Goal: Find specific page/section: Find specific page/section

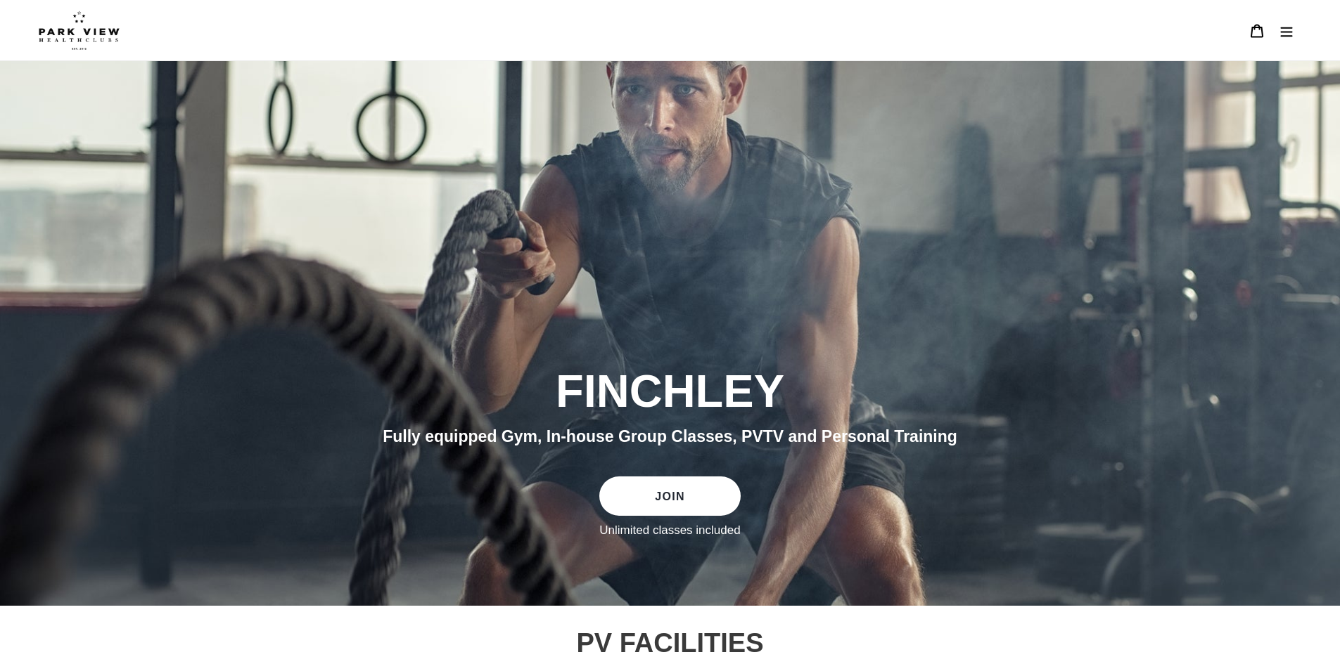
click at [1287, 36] on icon "Menu" at bounding box center [1286, 32] width 12 height 10
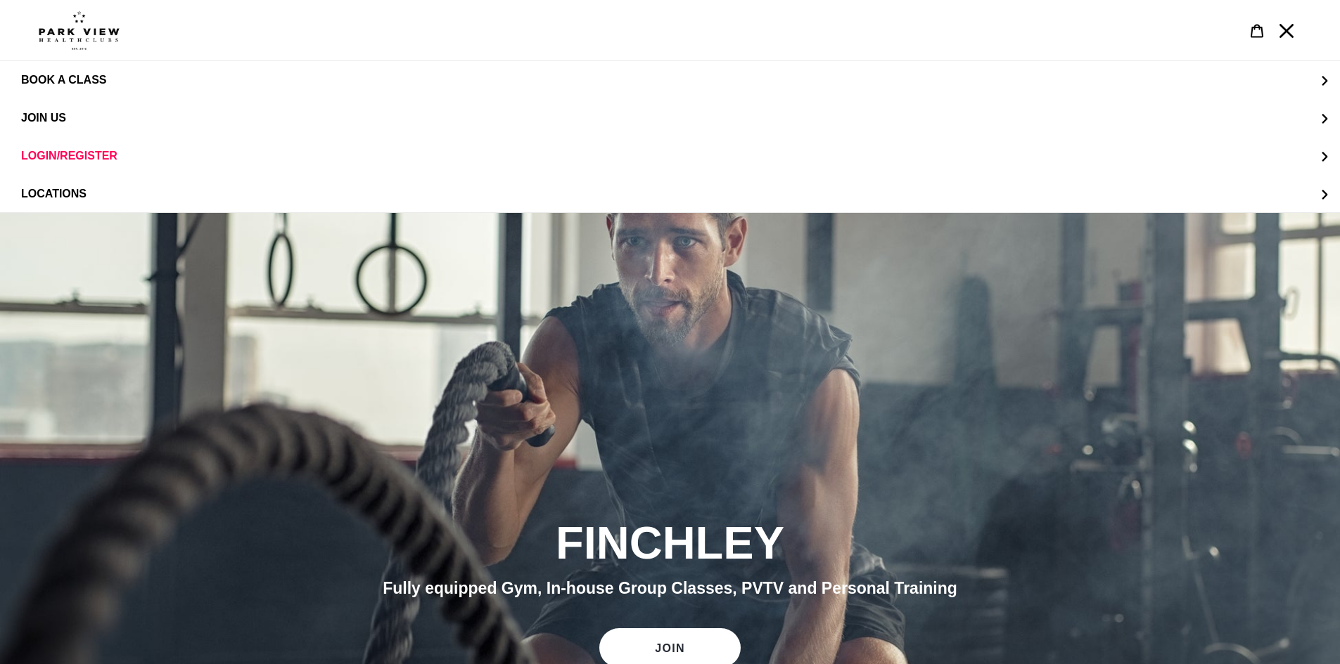
click at [1287, 36] on icon "Menu" at bounding box center [1286, 31] width 14 height 14
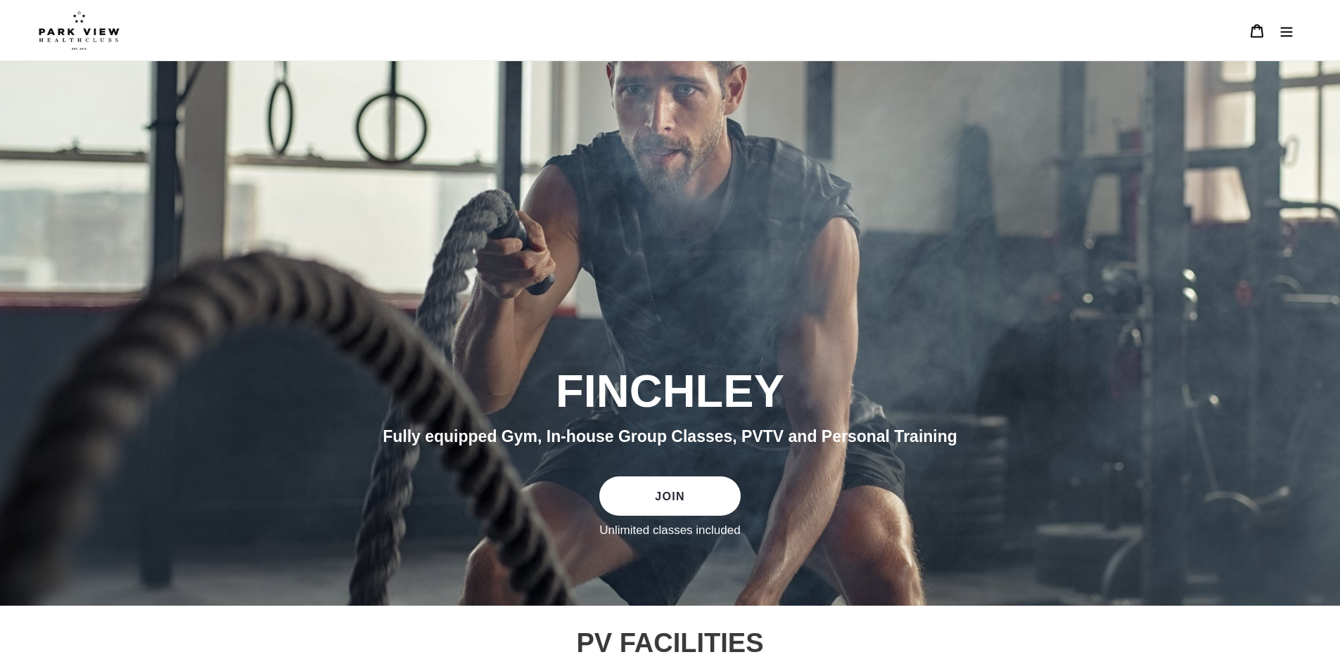
click at [1287, 36] on icon "Menu" at bounding box center [1286, 32] width 12 height 10
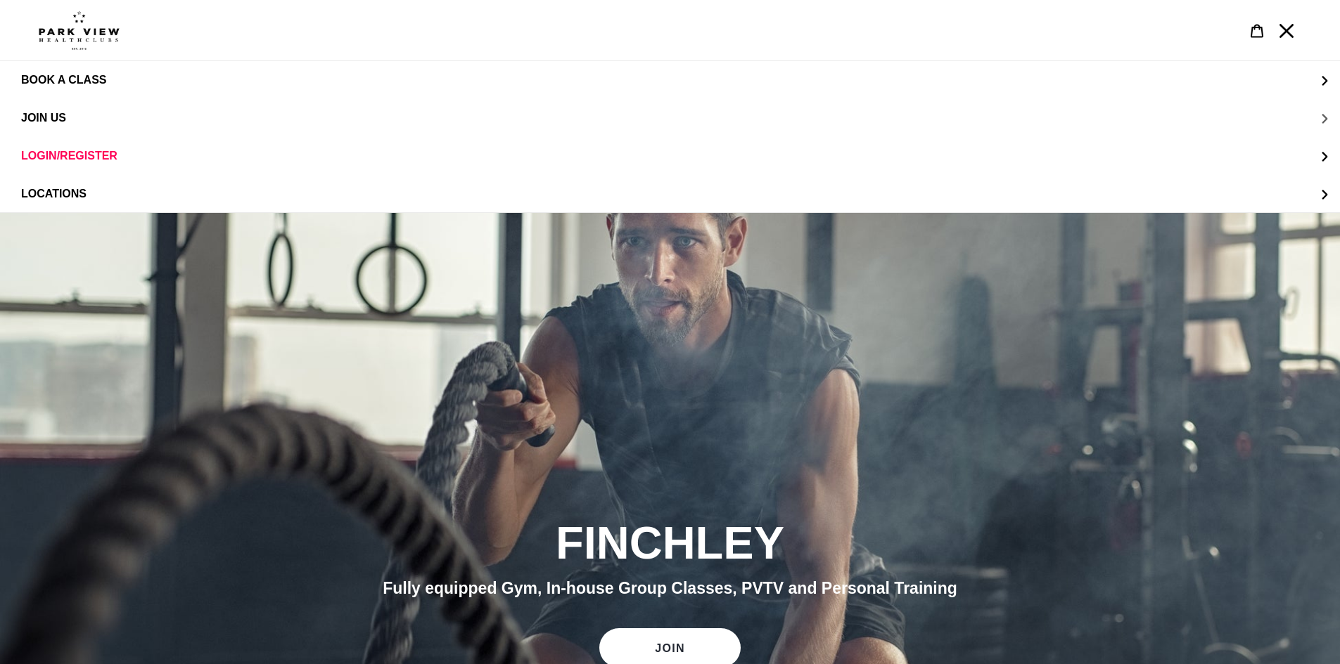
click at [43, 113] on span "JOIN US" at bounding box center [43, 118] width 45 height 13
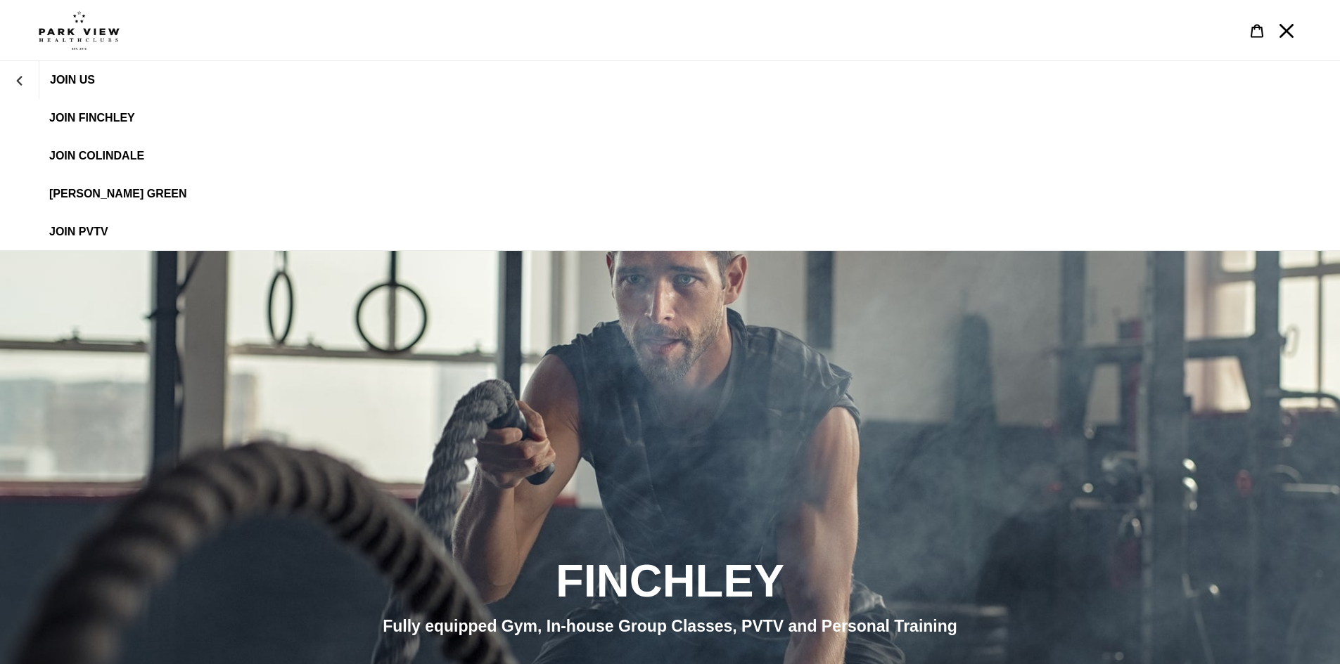
click at [91, 120] on span "JOIN FINCHLEY" at bounding box center [92, 118] width 86 height 13
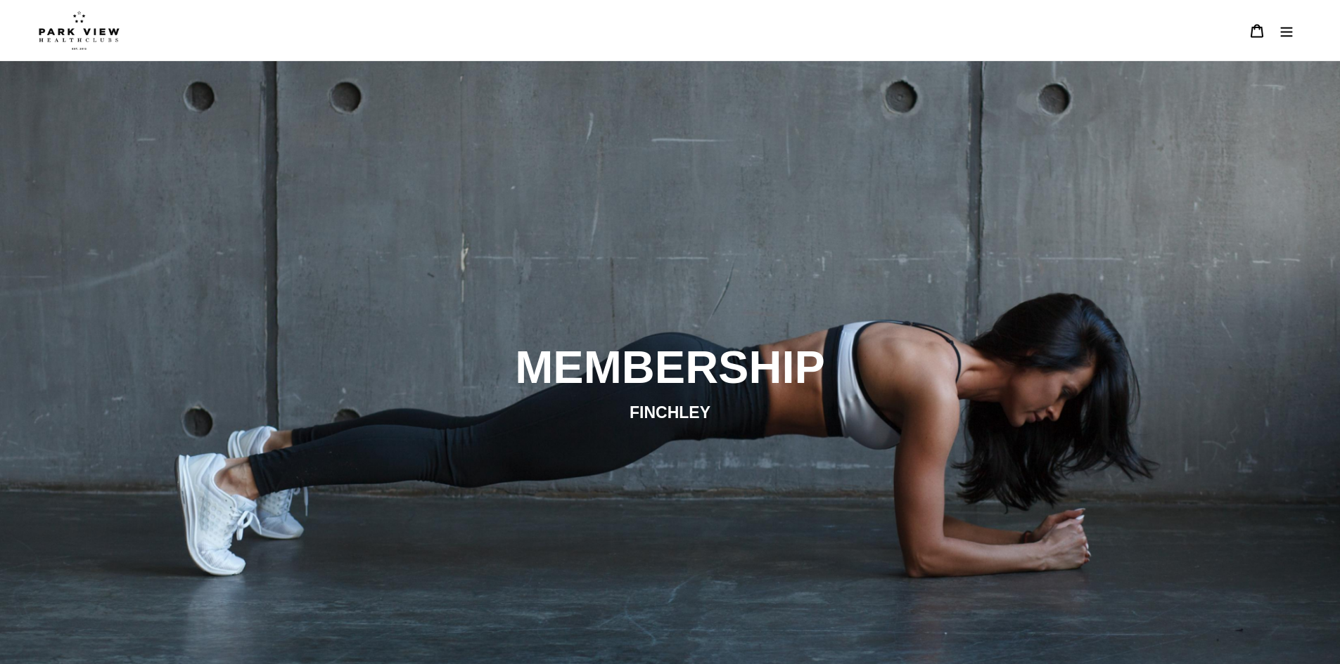
click at [86, 31] on img at bounding box center [79, 30] width 81 height 39
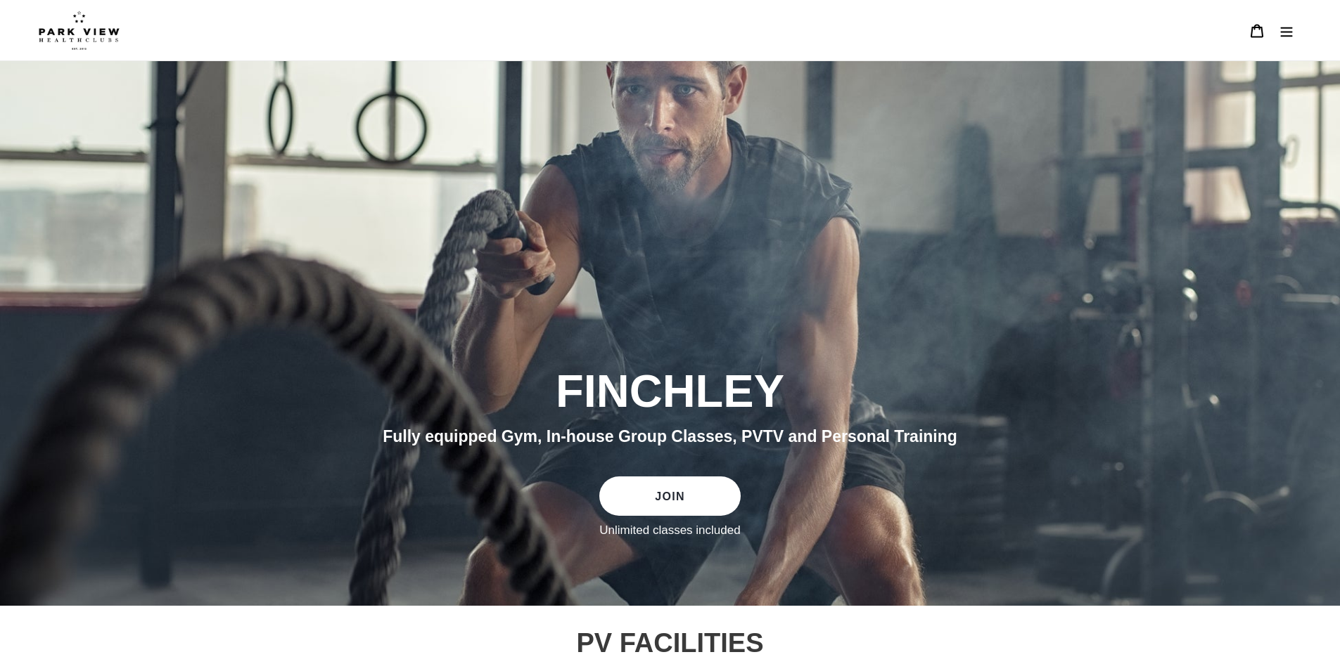
click at [72, 27] on img at bounding box center [79, 30] width 81 height 39
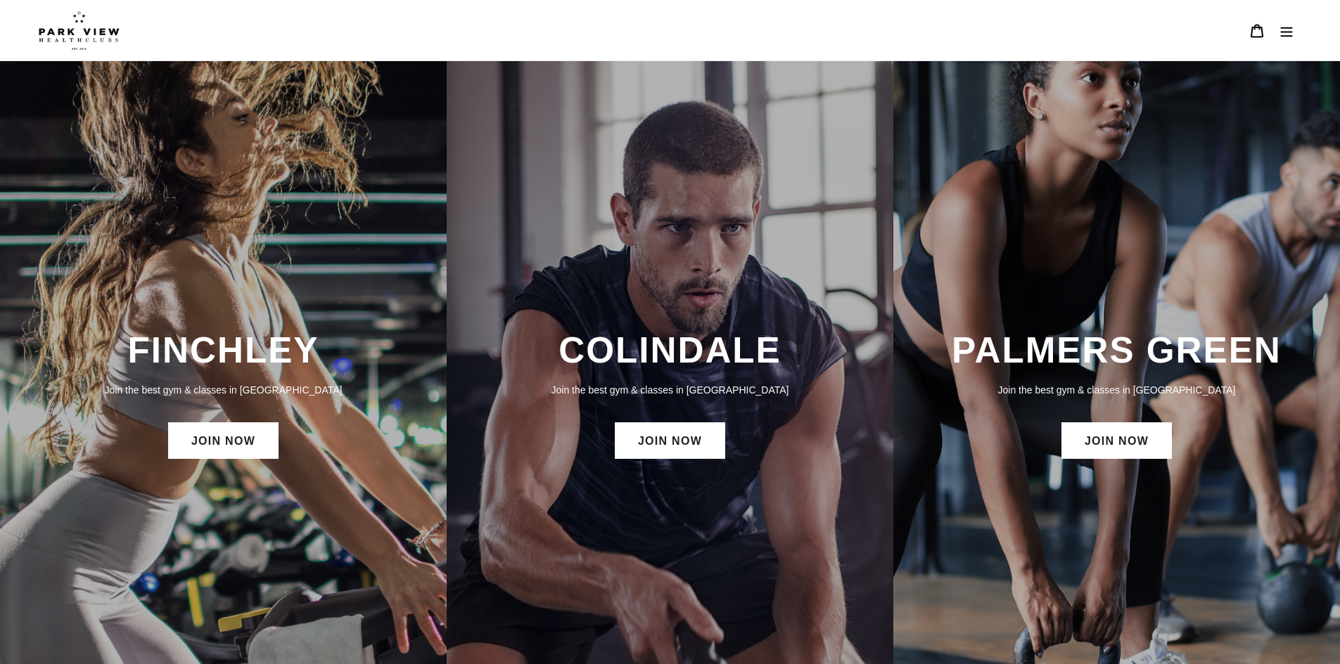
click at [223, 362] on h3 "FINCHLEY" at bounding box center [223, 350] width 418 height 43
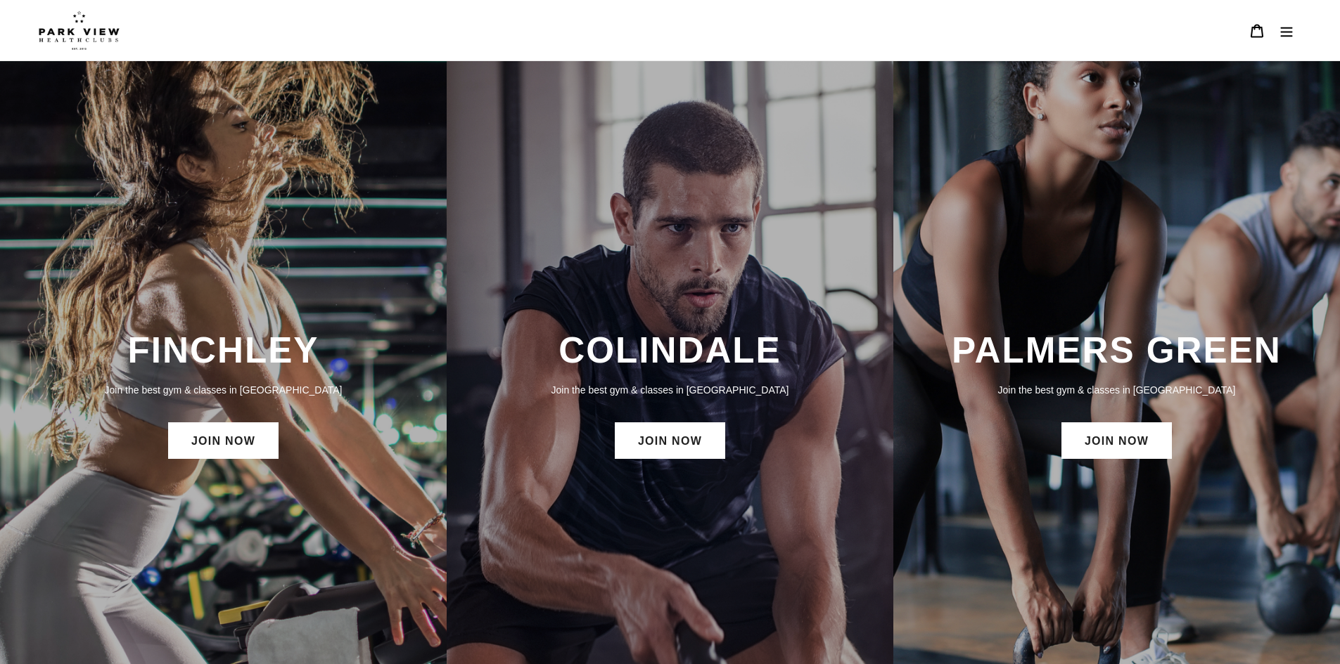
click at [84, 34] on img at bounding box center [79, 30] width 81 height 39
click at [1289, 24] on icon "Menu" at bounding box center [1286, 31] width 14 height 14
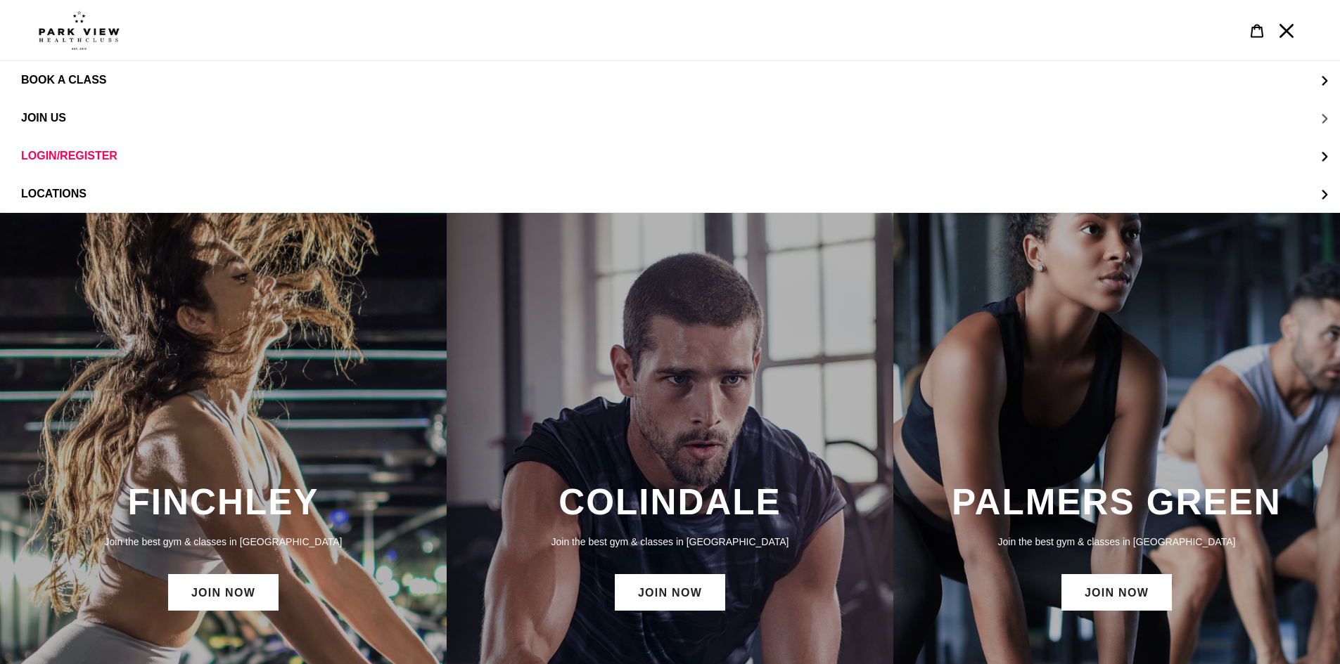
click at [46, 122] on span "JOIN US" at bounding box center [43, 118] width 45 height 13
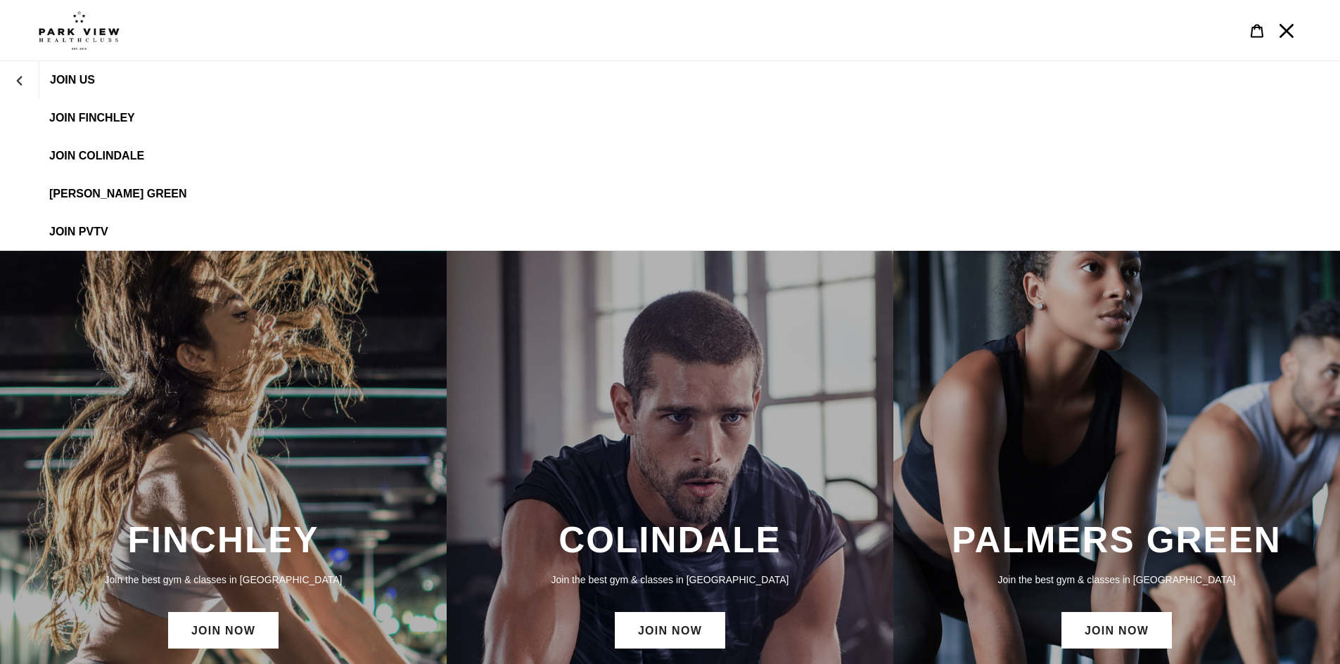
click at [101, 117] on span "JOIN FINCHLEY" at bounding box center [92, 118] width 86 height 13
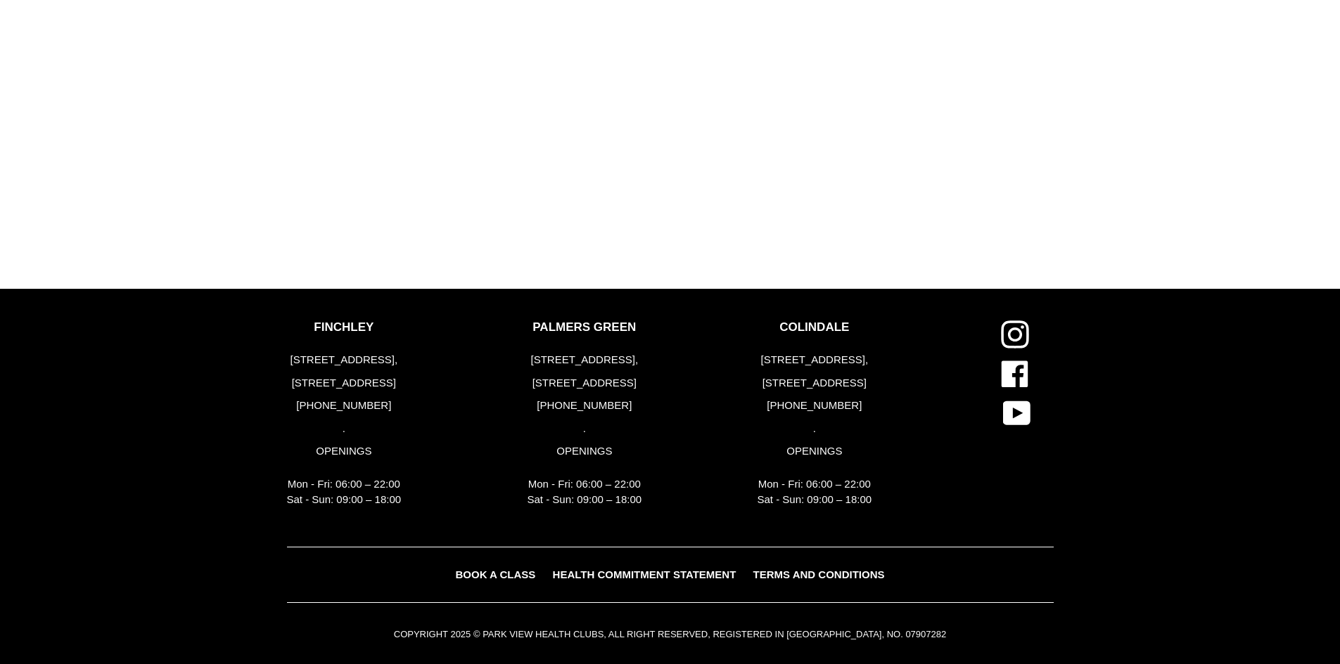
scroll to position [1657, 0]
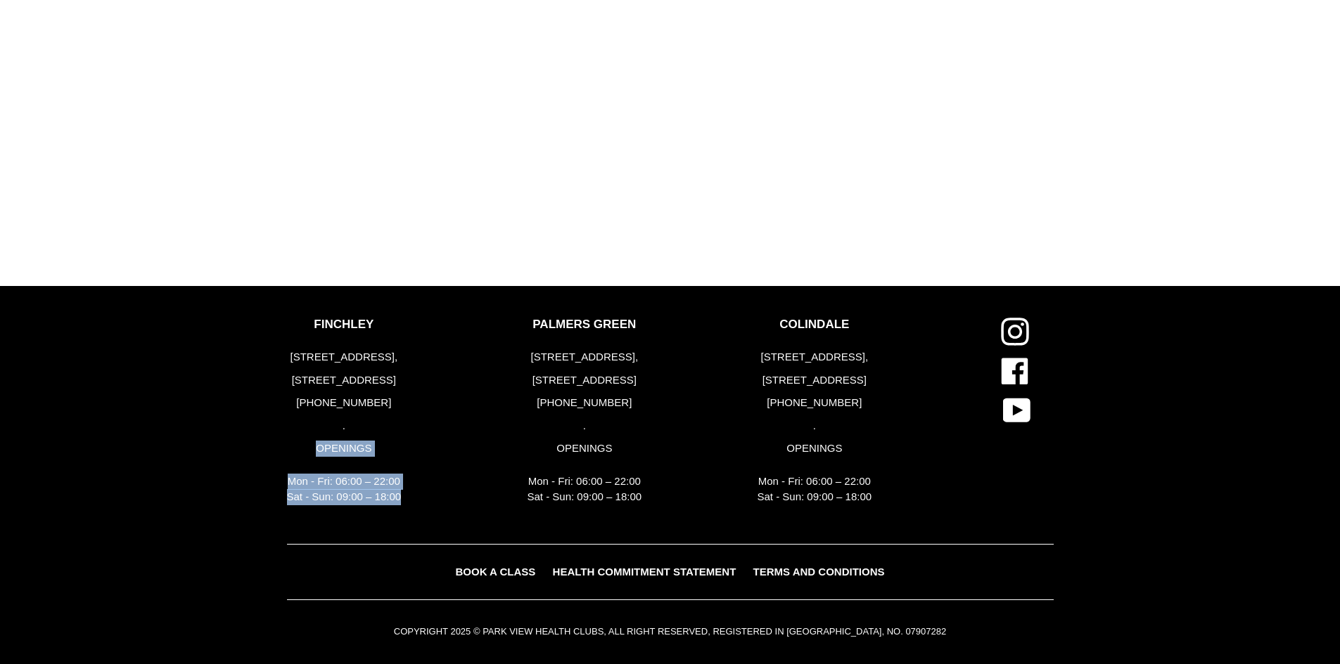
drag, startPoint x: 333, startPoint y: 490, endPoint x: 519, endPoint y: 242, distance: 310.0
click at [290, 439] on div "FINCHLEY [STREET_ADDRESS] [PHONE_NUMBER] . OPENINGS Mon - Fri: 06:00 – 22:00 Sa…" at bounding box center [402, 415] width 230 height 195
